Goal: Information Seeking & Learning: Learn about a topic

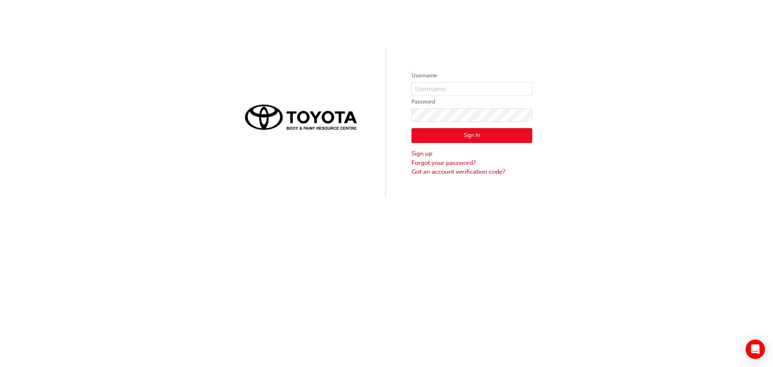
drag, startPoint x: 241, startPoint y: 59, endPoint x: 218, endPoint y: 62, distance: 23.2
click at [214, 60] on div "Username Password Sign In Sign up Forgot your password? Got an account verifica…" at bounding box center [386, 98] width 773 height 197
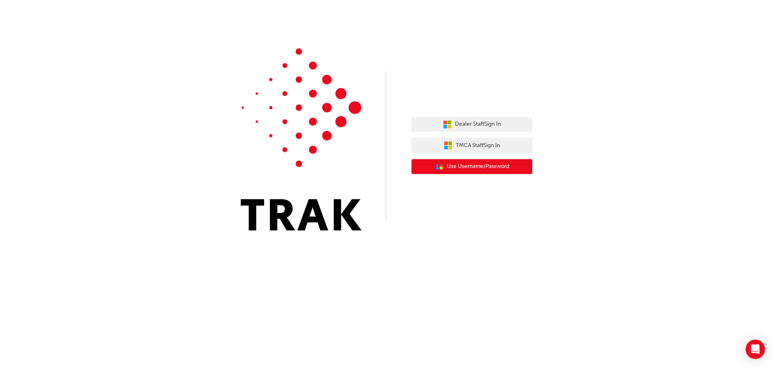
click at [477, 168] on span "Use Username/Password" at bounding box center [478, 166] width 62 height 9
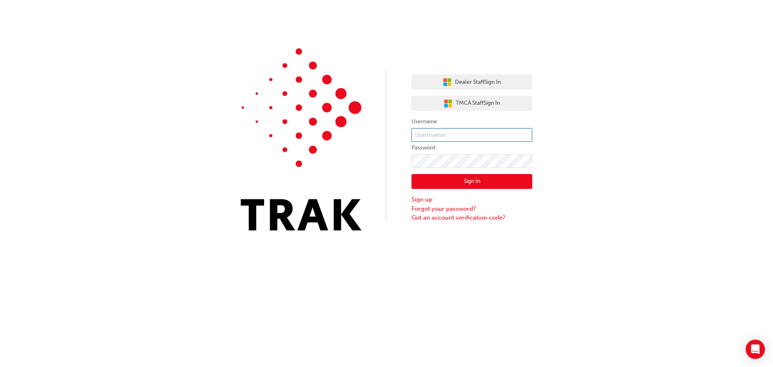
click at [442, 134] on input "text" at bounding box center [471, 135] width 121 height 14
type input "ocean.[PERSON_NAME]"
click button "Sign In" at bounding box center [471, 181] width 121 height 15
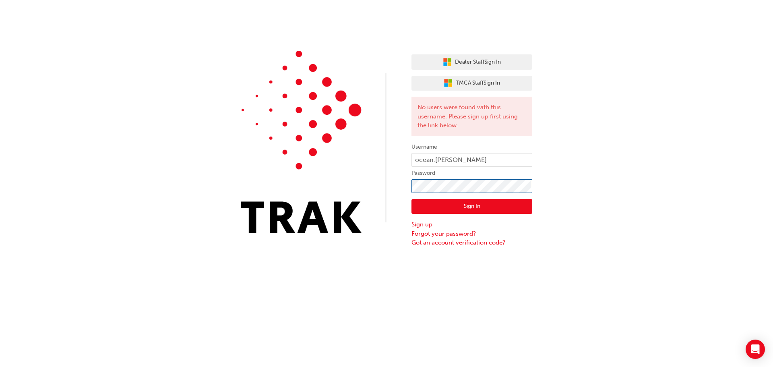
click at [391, 181] on div "Dealer Staff Sign In TMCA Staff Sign In No users were found with this username.…" at bounding box center [386, 123] width 773 height 247
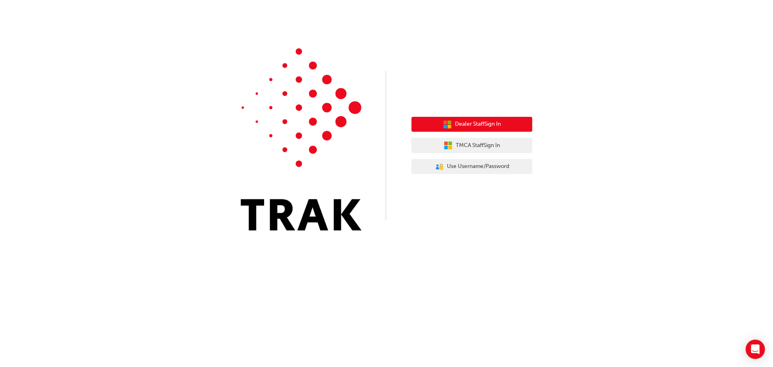
click at [464, 128] on span "Dealer Staff Sign In" at bounding box center [478, 124] width 46 height 9
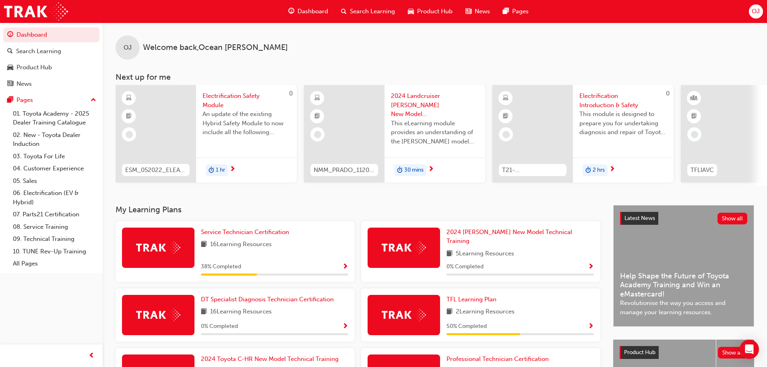
click at [217, 263] on span "38 % Completed" at bounding box center [221, 266] width 40 height 9
click at [345, 263] on span "Show Progress" at bounding box center [345, 266] width 6 height 7
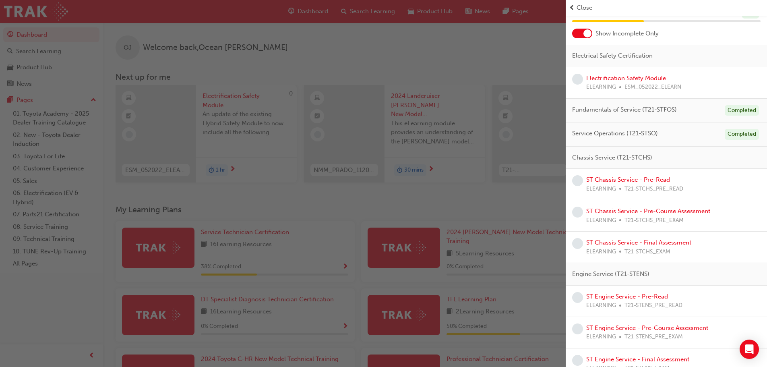
scroll to position [40, 0]
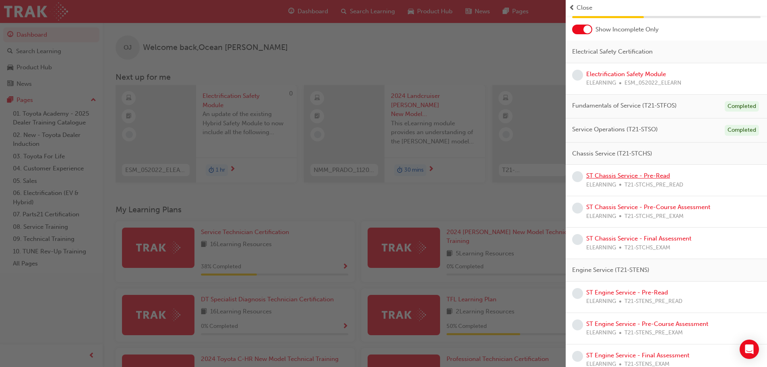
click at [630, 177] on link "ST Chassis Service - Pre-Read" at bounding box center [628, 175] width 84 height 7
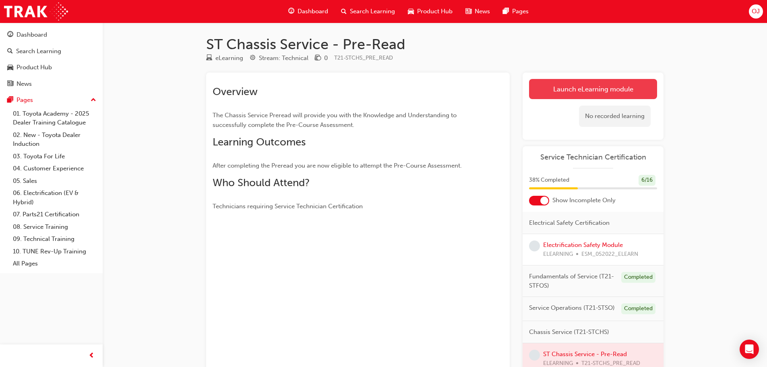
click at [570, 91] on link "Launch eLearning module" at bounding box center [593, 89] width 128 height 20
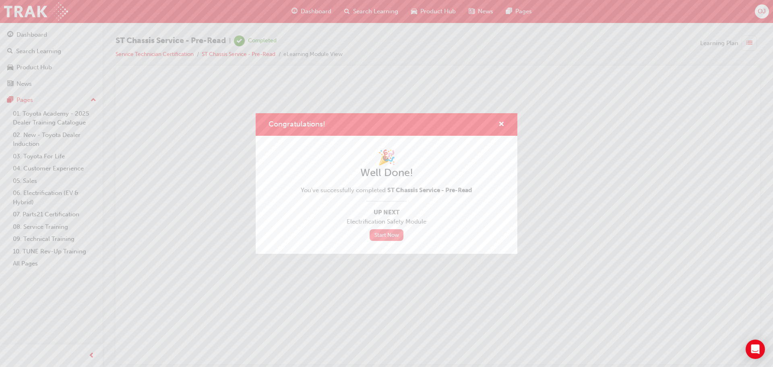
click at [379, 238] on link "Start Now" at bounding box center [387, 235] width 34 height 12
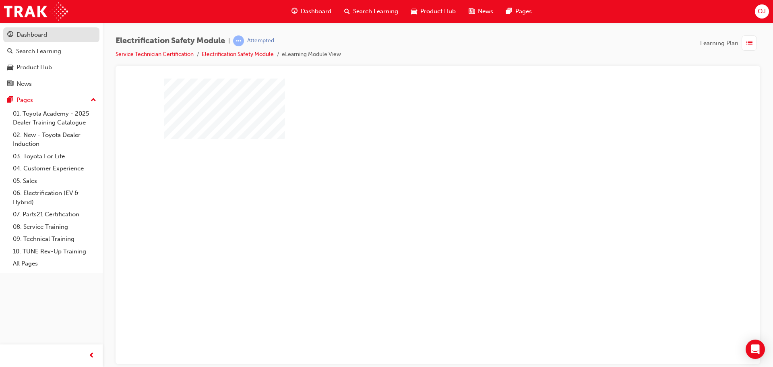
click at [42, 39] on div "Dashboard" at bounding box center [32, 34] width 31 height 9
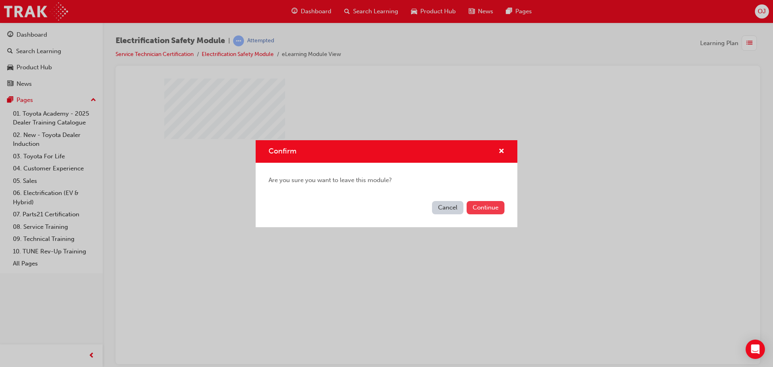
click at [471, 209] on button "Continue" at bounding box center [486, 207] width 38 height 13
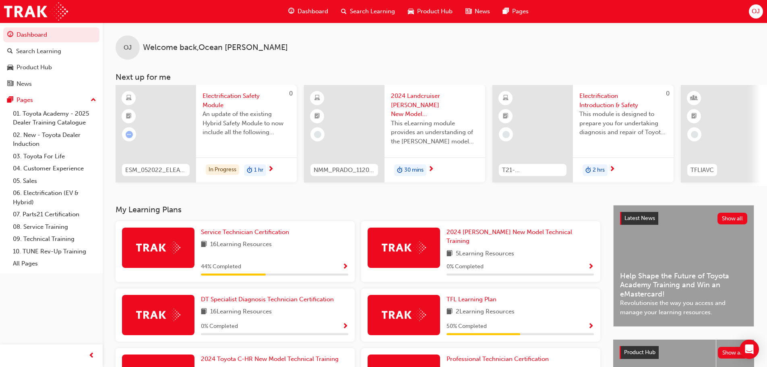
click at [345, 263] on span "Show Progress" at bounding box center [345, 266] width 6 height 7
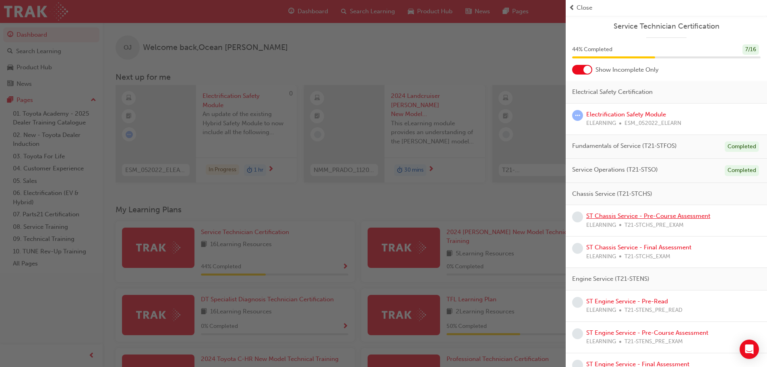
click at [651, 217] on link "ST Chassis Service - Pre-Course Assessment" at bounding box center [648, 215] width 124 height 7
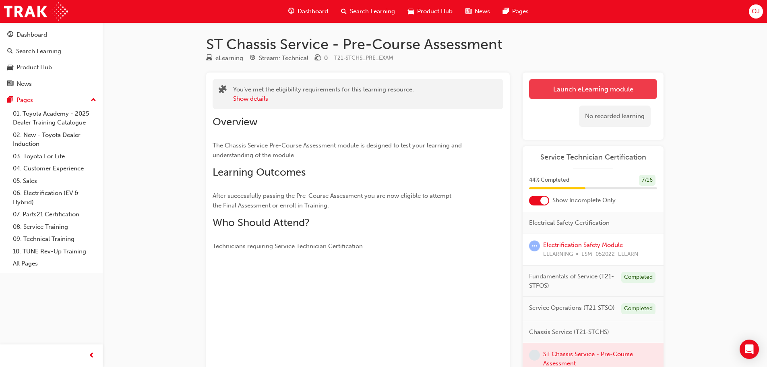
click at [581, 92] on link "Launch eLearning module" at bounding box center [593, 89] width 128 height 20
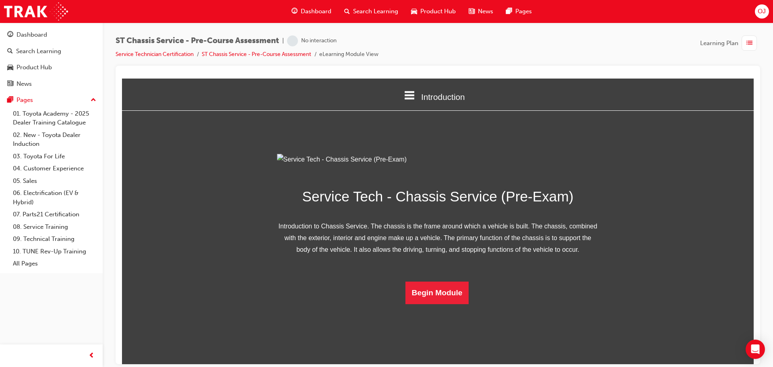
scroll to position [29, 0]
click at [444, 304] on button "Begin Module" at bounding box center [437, 292] width 64 height 23
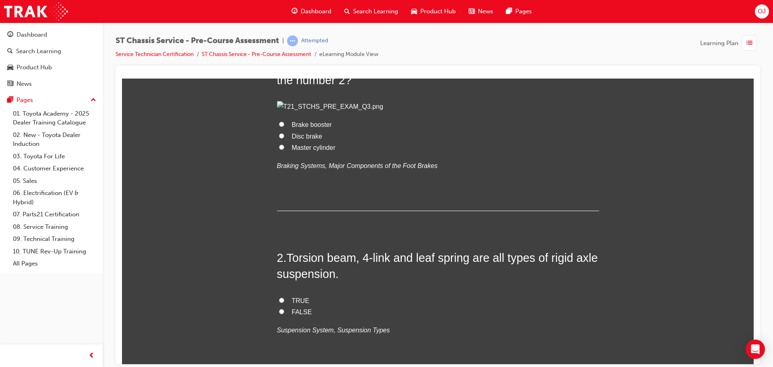
scroll to position [201, 0]
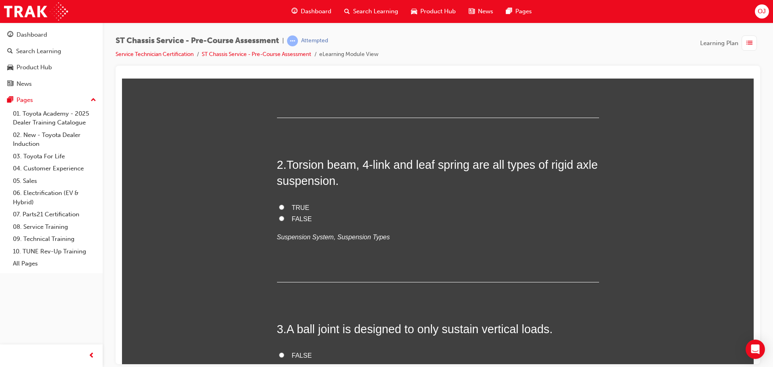
click at [298, 35] on span "Brake booster" at bounding box center [312, 31] width 40 height 7
click at [284, 33] on input "Brake booster" at bounding box center [281, 30] width 5 height 5
radio input "true"
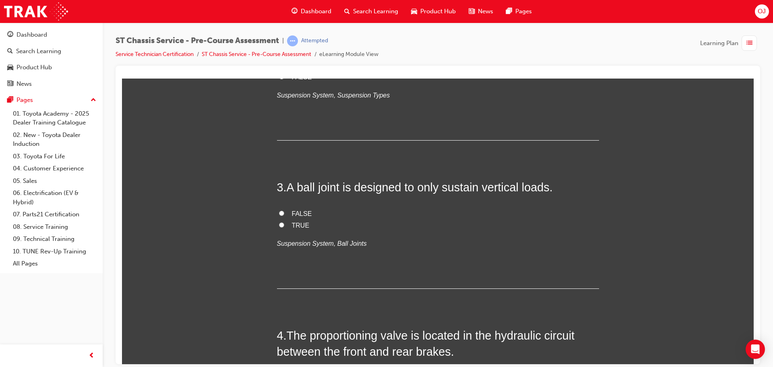
scroll to position [362, 0]
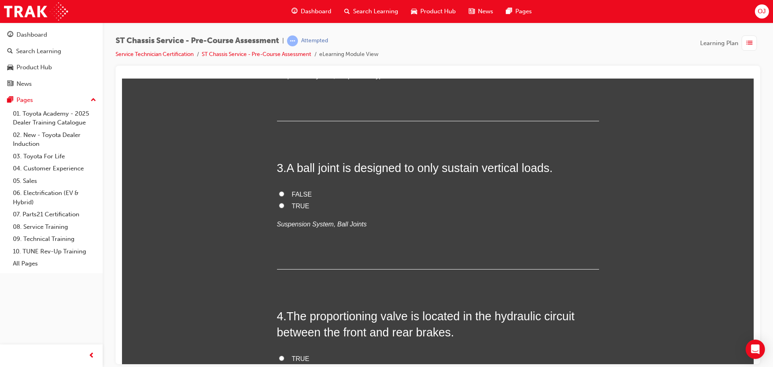
click at [293, 50] on span "TRUE" at bounding box center [301, 46] width 18 height 7
click at [284, 48] on input "TRUE" at bounding box center [281, 45] width 5 height 5
radio input "true"
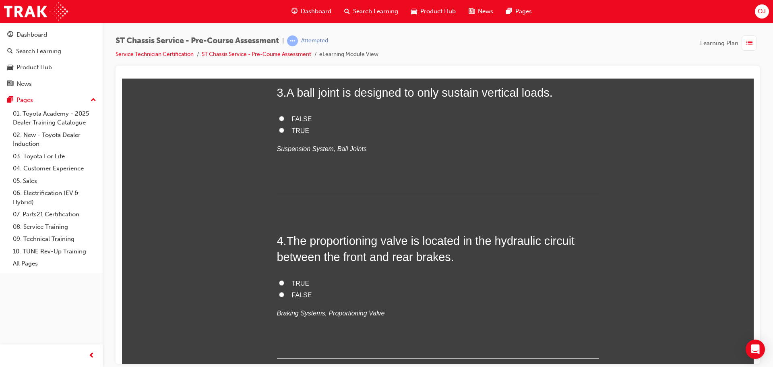
scroll to position [483, 0]
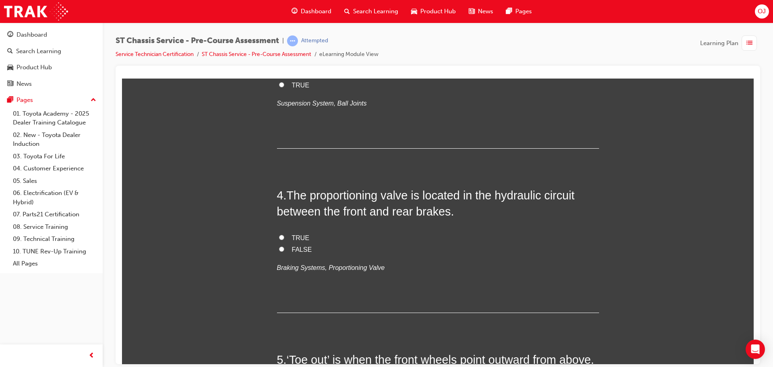
click at [298, 76] on span "FALSE" at bounding box center [302, 73] width 20 height 7
click at [284, 75] on input "FALSE" at bounding box center [281, 72] width 5 height 5
radio input "true"
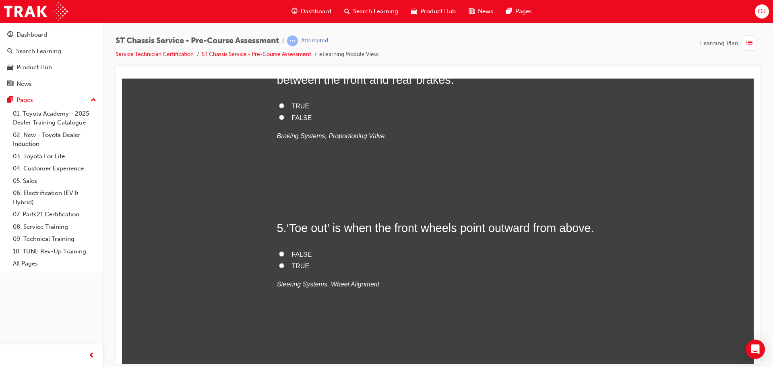
scroll to position [644, 0]
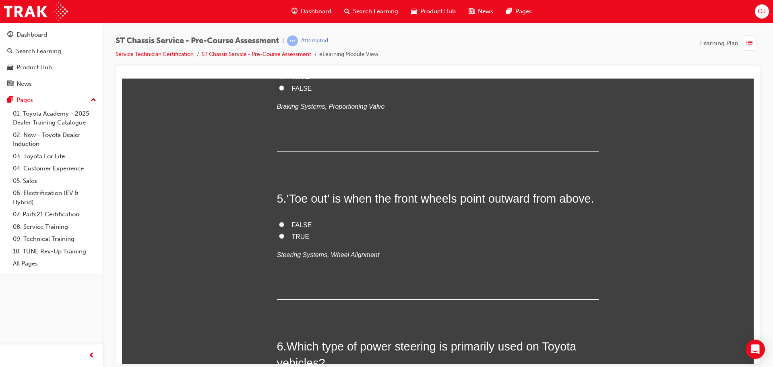
click at [295, 80] on span "TRUE" at bounding box center [301, 76] width 18 height 7
click at [284, 79] on input "TRUE" at bounding box center [281, 75] width 5 height 5
radio input "true"
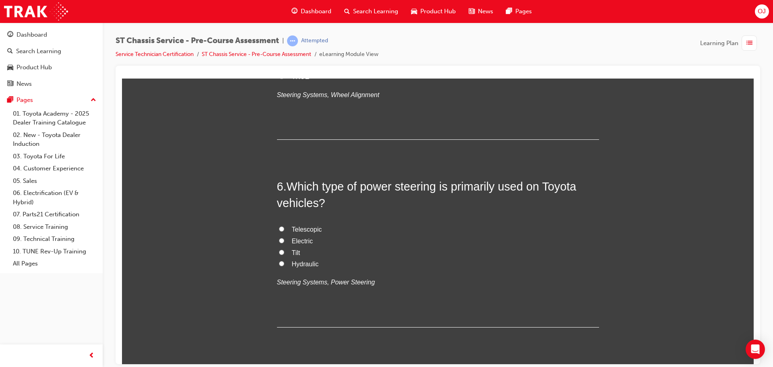
scroll to position [805, 0]
click at [296, 79] on span "TRUE" at bounding box center [301, 75] width 18 height 7
click at [284, 77] on input "TRUE" at bounding box center [281, 74] width 5 height 5
radio input "true"
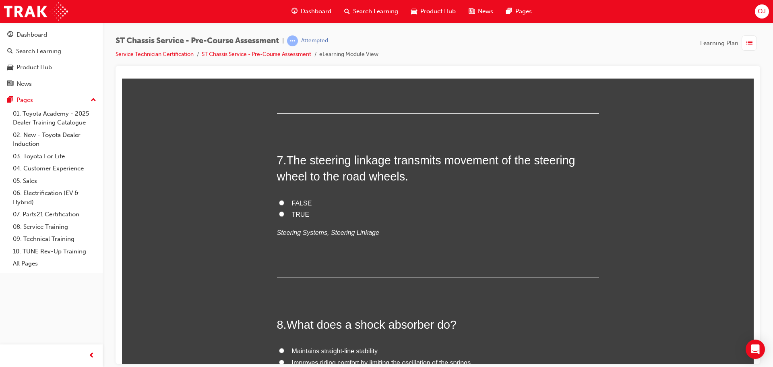
scroll to position [1087, 0]
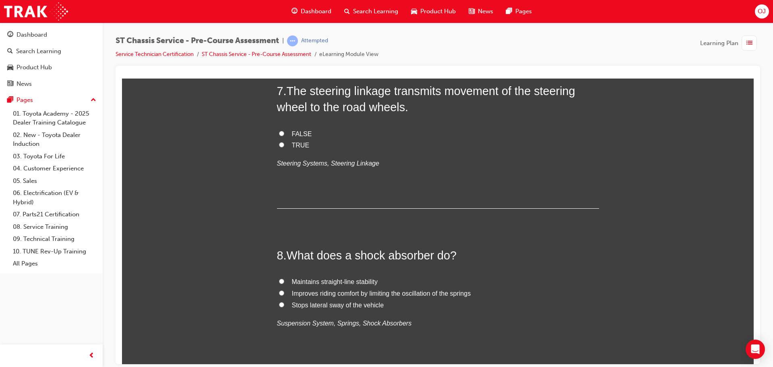
radio input "true"
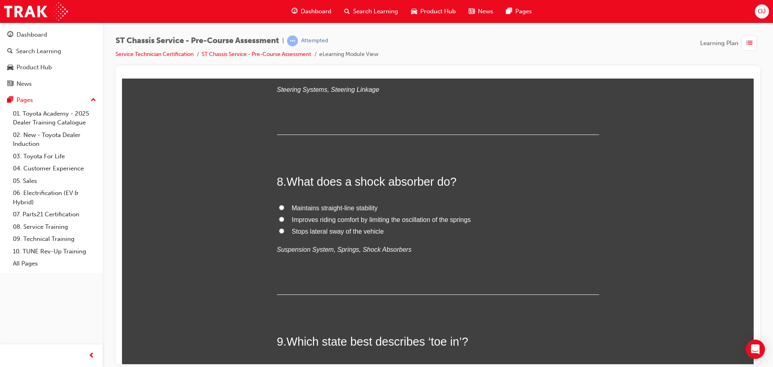
scroll to position [1127, 0]
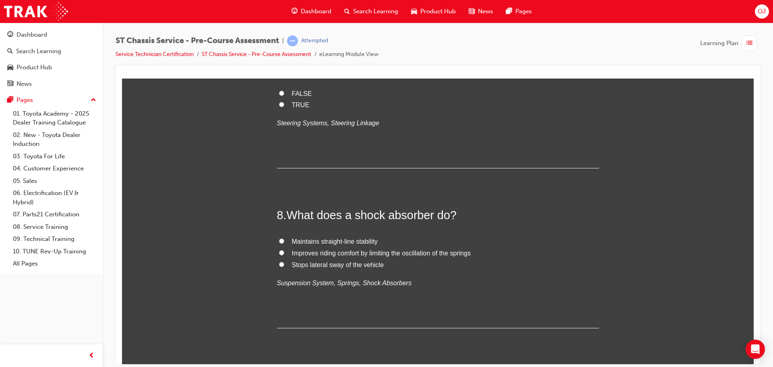
click at [299, 108] on span "TRUE" at bounding box center [301, 104] width 18 height 7
click at [284, 107] on input "TRUE" at bounding box center [281, 103] width 5 height 5
radio input "true"
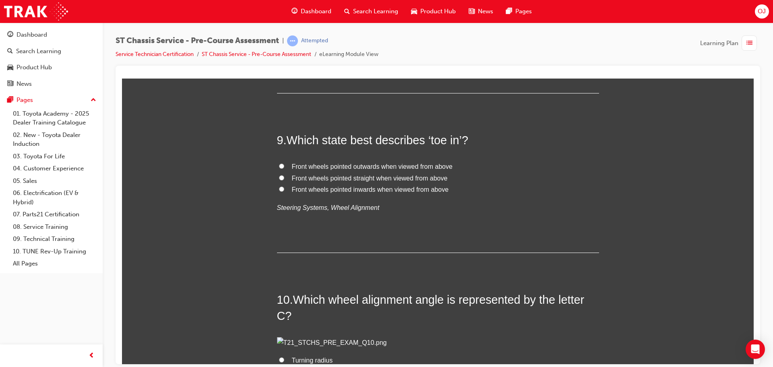
scroll to position [1369, 0]
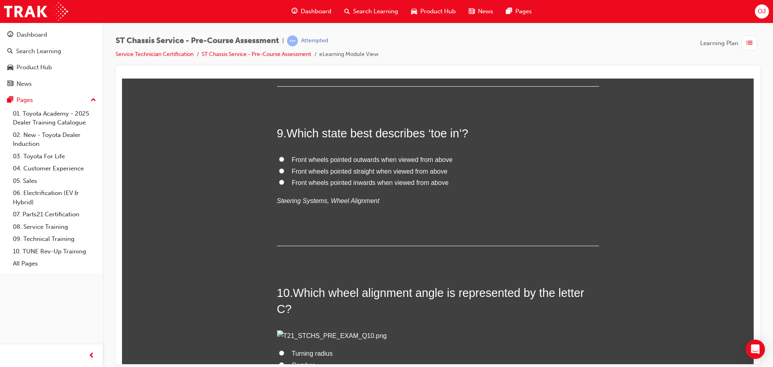
click at [337, 14] on span "Improves riding comfort by limiting the oscillation of the springs" at bounding box center [381, 11] width 179 height 7
click at [284, 13] on input "Improves riding comfort by limiting the oscillation of the springs" at bounding box center [281, 10] width 5 height 5
radio input "true"
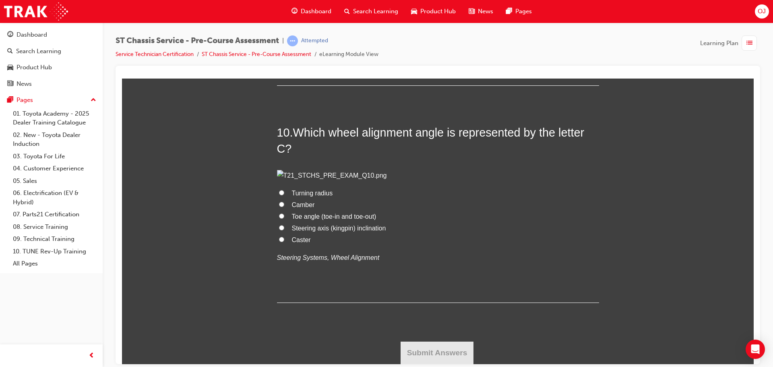
scroll to position [1570, 0]
click at [350, 25] on span "Front wheels pointed inwards when viewed from above" at bounding box center [370, 22] width 157 height 7
click at [284, 24] on input "Front wheels pointed inwards when viewed from above" at bounding box center [281, 21] width 5 height 5
radio input "true"
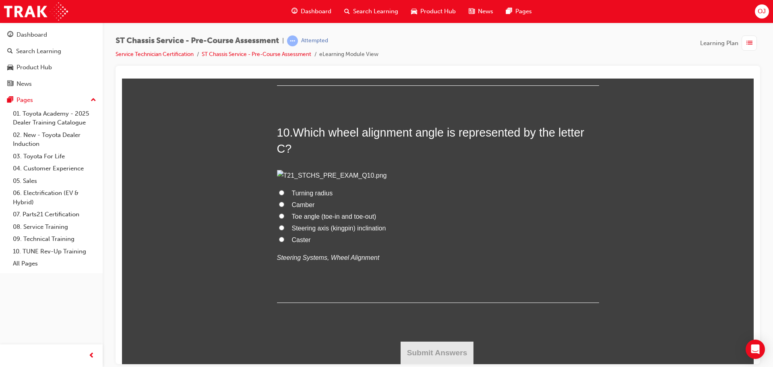
click at [308, 228] on span "Steering axis (kingpin) inclination" at bounding box center [339, 227] width 94 height 7
click at [284, 228] on input "Steering axis (kingpin) inclination" at bounding box center [281, 227] width 5 height 5
radio input "true"
click at [435, 348] on button "Submit Answers" at bounding box center [437, 352] width 73 height 23
